Goal: Find contact information: Find contact information

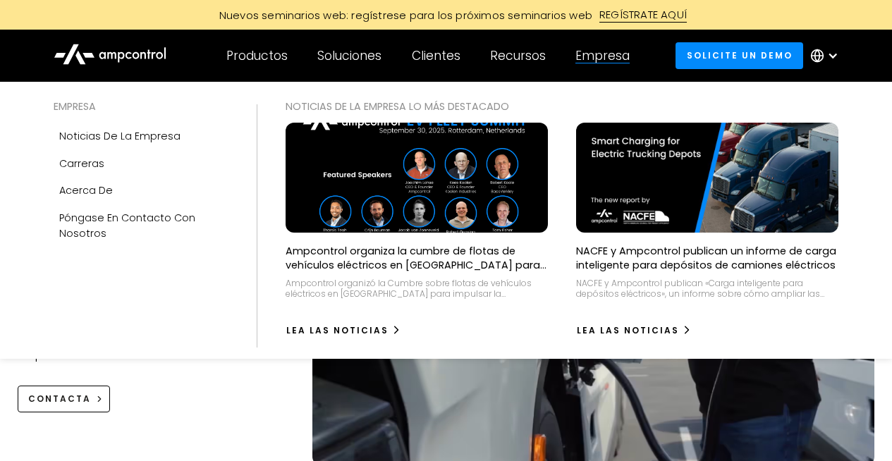
click at [598, 57] on div "Empresa" at bounding box center [602, 56] width 54 height 16
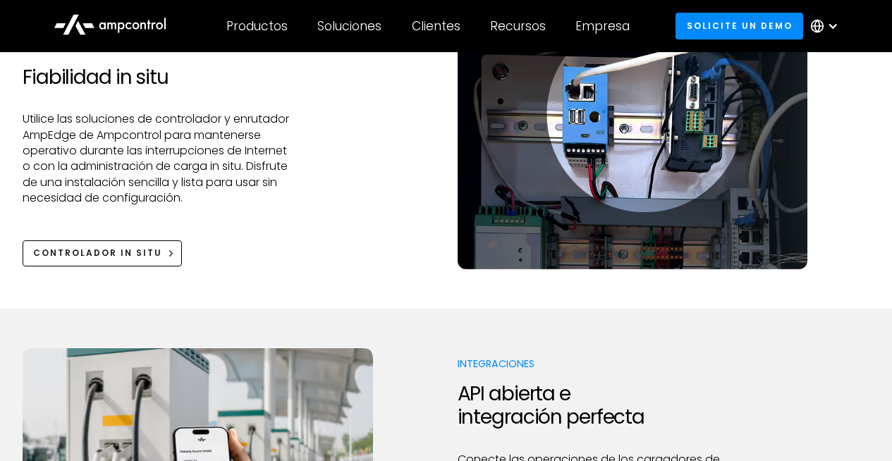
scroll to position [1881, 0]
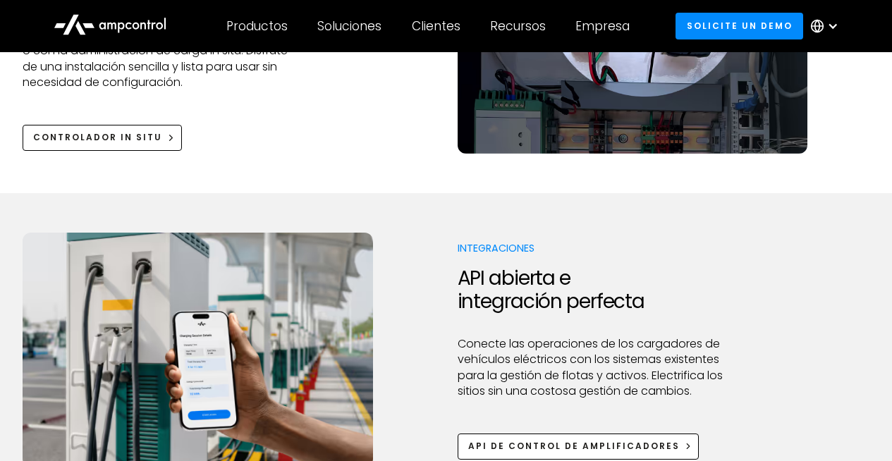
click at [116, 27] on icon at bounding box center [110, 23] width 113 height 33
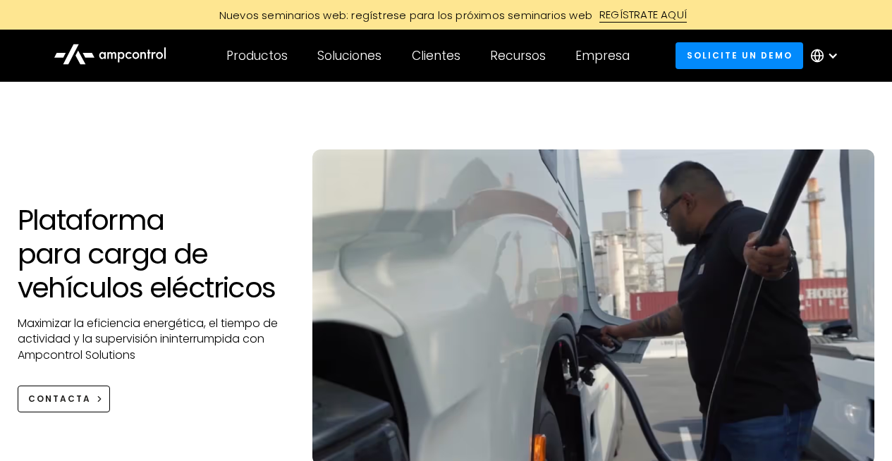
scroll to position [46, 0]
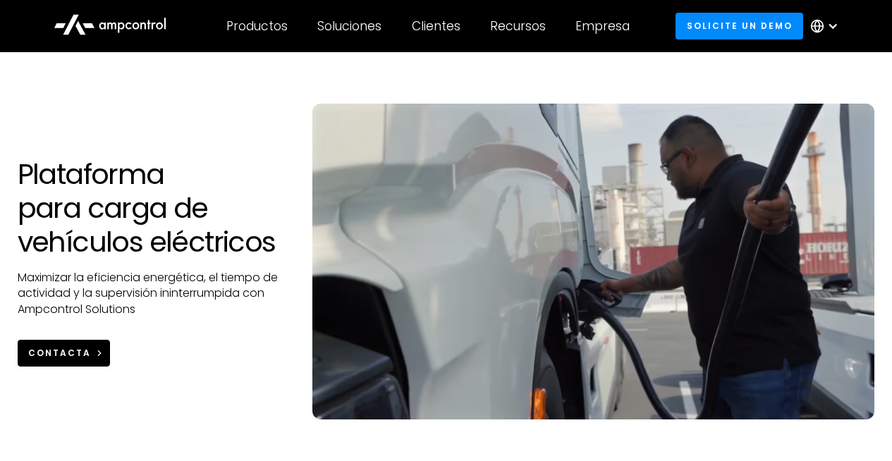
click at [71, 350] on div "CONTACTA" at bounding box center [59, 353] width 63 height 13
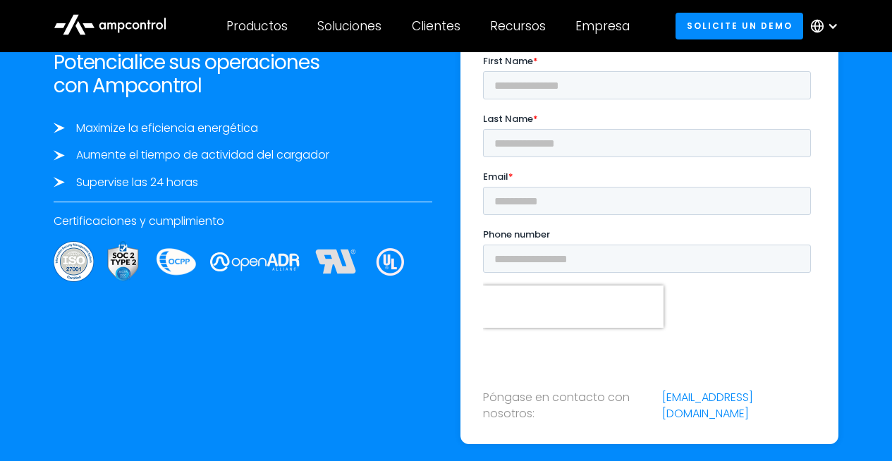
scroll to position [4763, 0]
